Goal: Information Seeking & Learning: Find specific fact

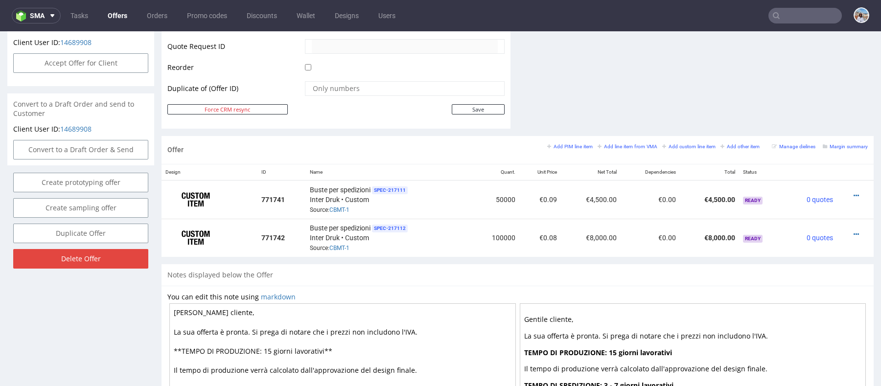
scroll to position [2, 0]
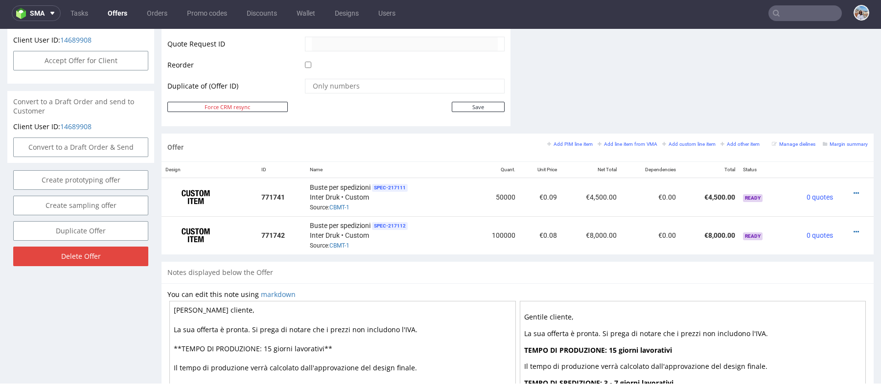
click at [795, 16] on input "text" at bounding box center [804, 13] width 73 height 16
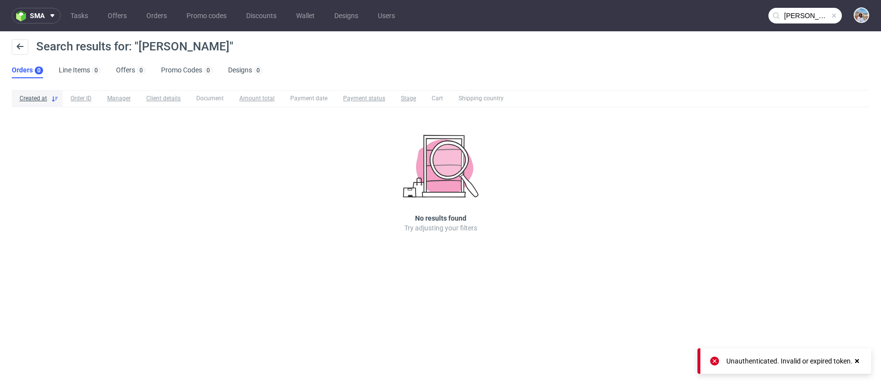
click at [798, 15] on input "[PERSON_NAME]" at bounding box center [804, 16] width 73 height 16
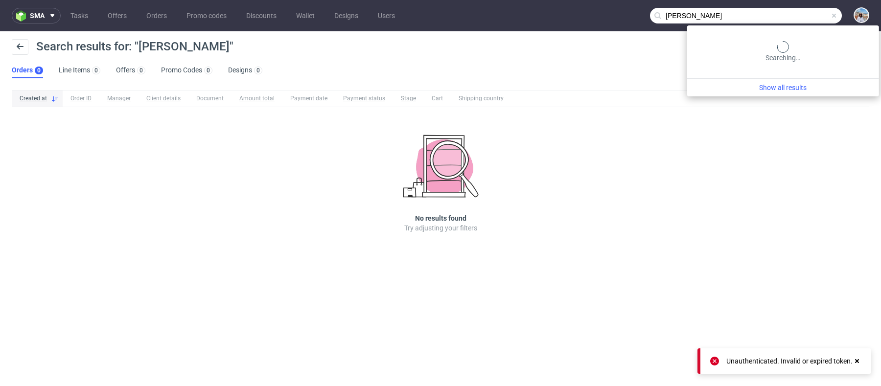
click at [798, 15] on input "[PERSON_NAME]" at bounding box center [746, 16] width 192 height 16
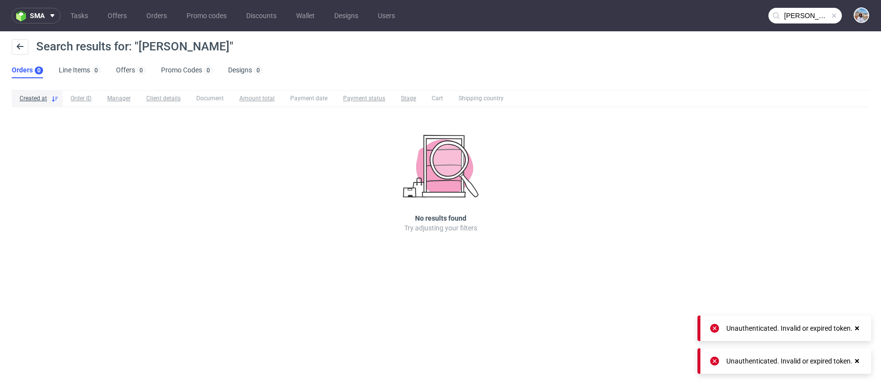
click at [799, 6] on nav "sma Tasks Offers Orders Promo codes Discounts Wallet Designs Users shane" at bounding box center [440, 15] width 881 height 31
click at [799, 11] on input "shane" at bounding box center [804, 16] width 73 height 16
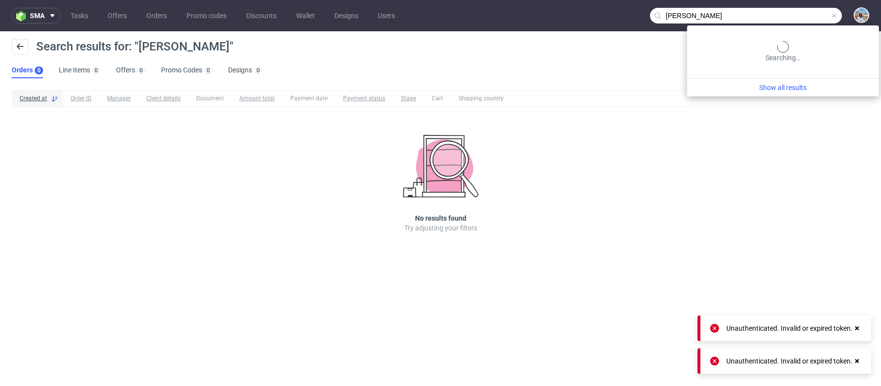
click at [799, 11] on input "shane" at bounding box center [746, 16] width 192 height 16
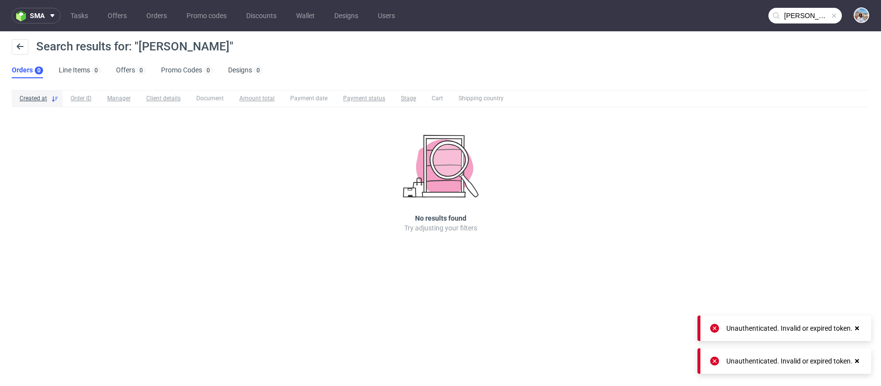
click at [801, 26] on nav "sma Tasks Offers Orders Promo codes Discounts Wallet Designs Users norlan" at bounding box center [440, 15] width 881 height 31
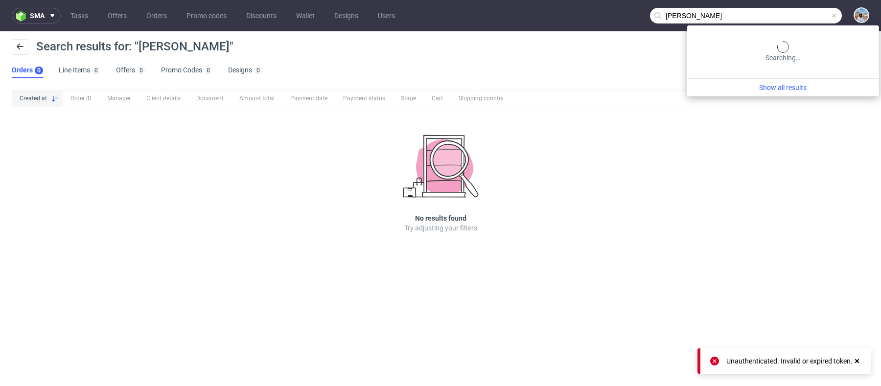
click at [799, 16] on input "[PERSON_NAME]" at bounding box center [746, 16] width 192 height 16
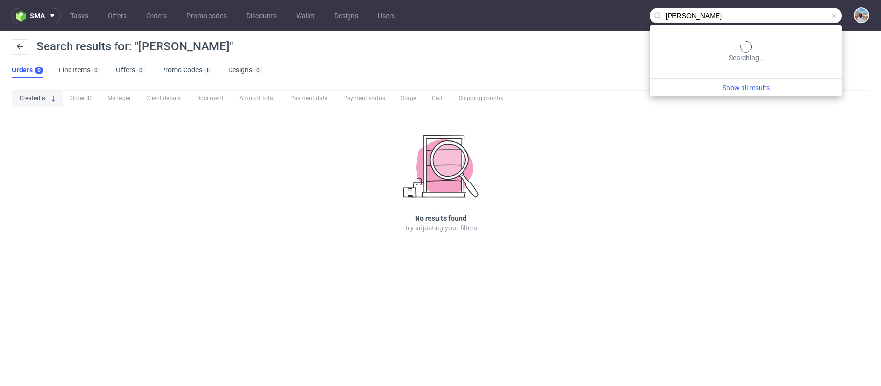
type input "brian"
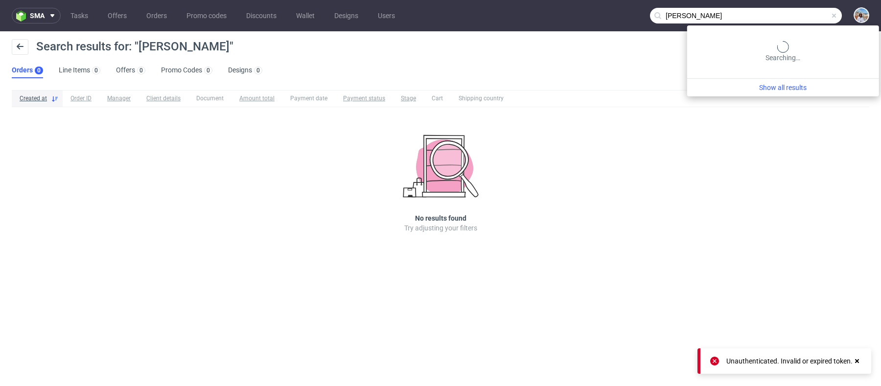
click at [800, 9] on input "brian" at bounding box center [746, 16] width 192 height 16
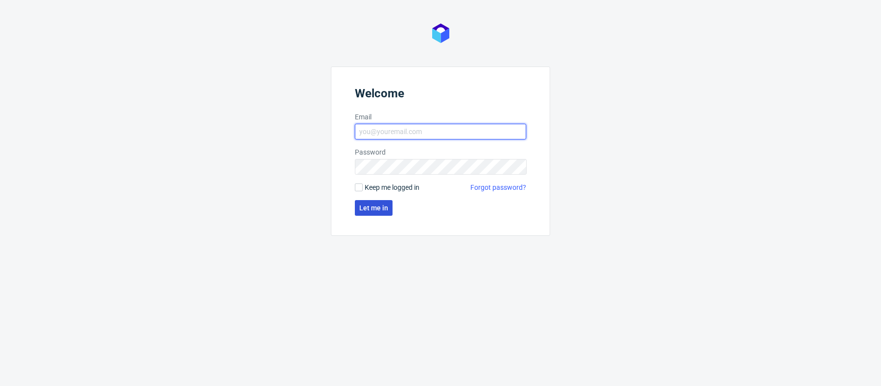
type input "[PERSON_NAME][EMAIL_ADDRESS][PERSON_NAME][DOMAIN_NAME]"
click at [366, 214] on button "Let me in" at bounding box center [374, 208] width 38 height 16
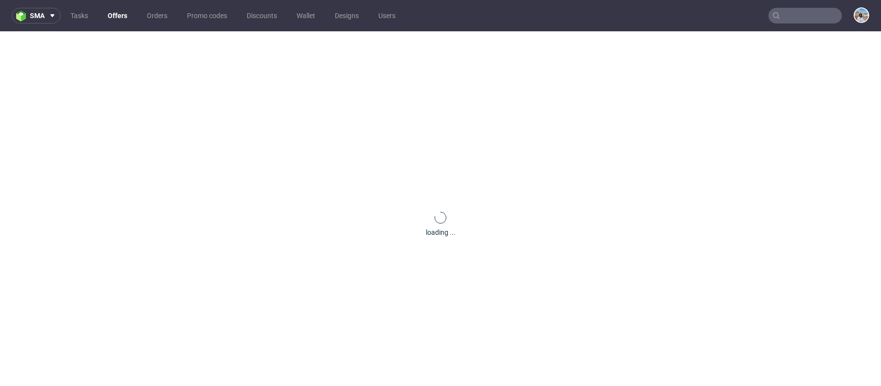
click at [784, 26] on nav "sma Tasks Offers Orders Promo codes Discounts Wallet Designs Users" at bounding box center [440, 15] width 881 height 31
click at [782, 18] on input "text" at bounding box center [804, 16] width 73 height 16
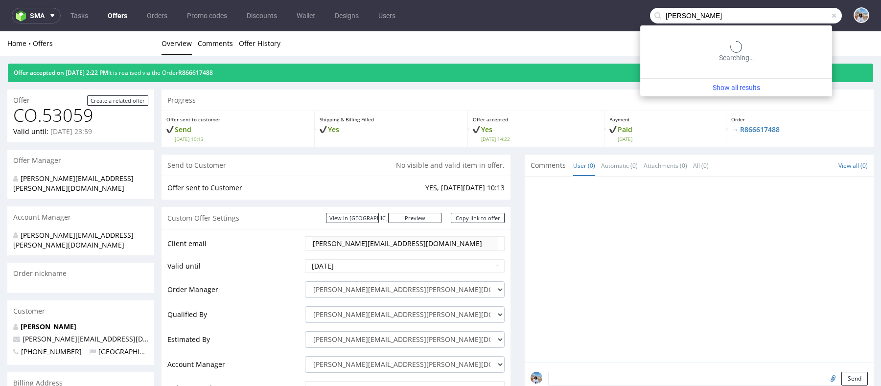
type input "[PERSON_NAME]"
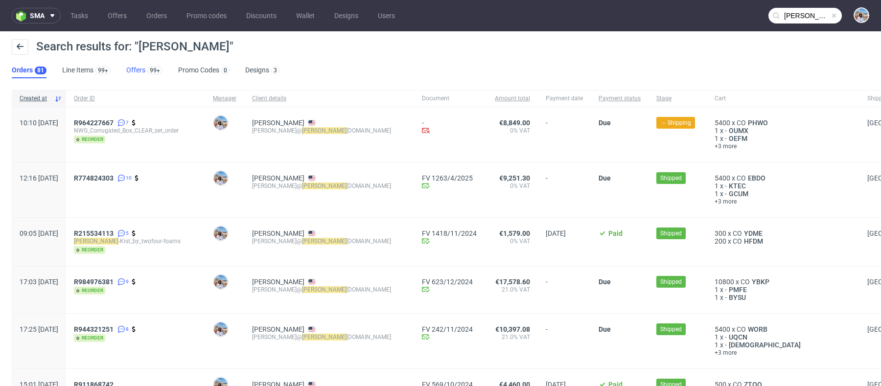
click at [137, 63] on link "Offers 99+" at bounding box center [144, 71] width 36 height 16
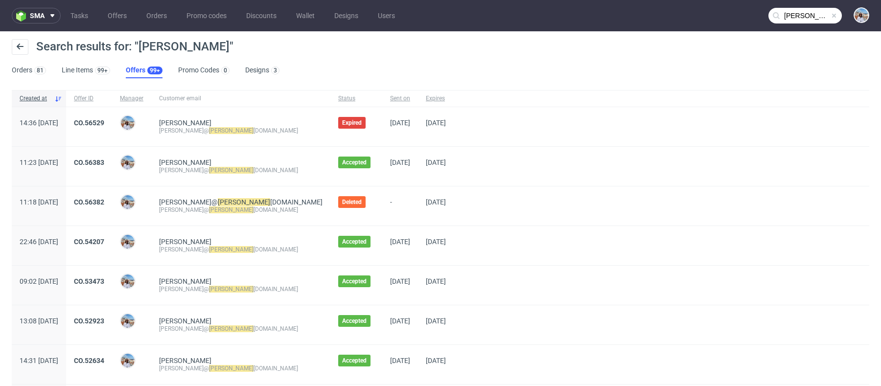
click at [213, 129] on mark "[PERSON_NAME]" at bounding box center [231, 130] width 45 height 7
click at [104, 162] on link "CO.56383" at bounding box center [89, 163] width 30 height 8
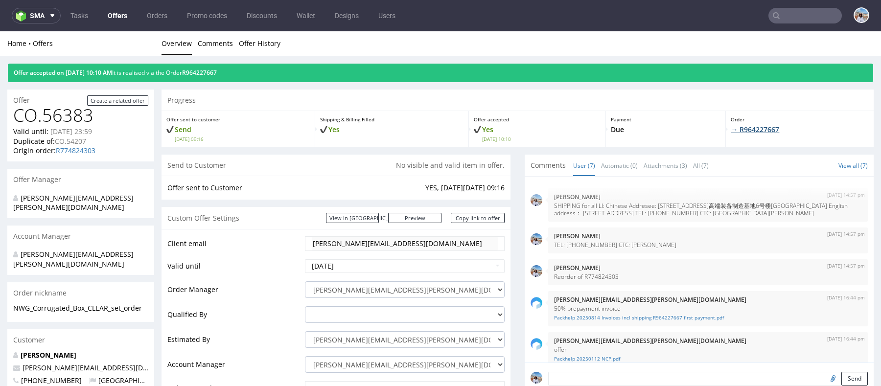
drag, startPoint x: 782, startPoint y: 124, endPoint x: 730, endPoint y: 131, distance: 52.8
click at [731, 131] on p "→ R964227667" at bounding box center [800, 130] width 138 height 10
drag, startPoint x: 793, startPoint y: 128, endPoint x: 727, endPoint y: 128, distance: 65.6
click at [731, 128] on p "→ R964227667" at bounding box center [800, 130] width 138 height 10
copy link "R964227667"
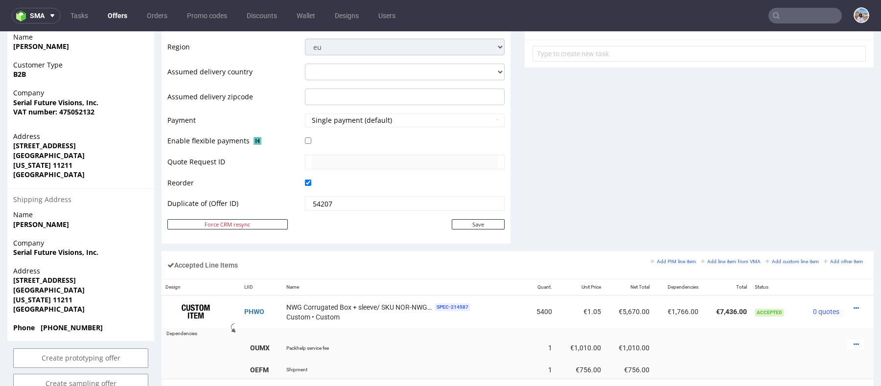
scroll to position [363, 0]
